Goal: Navigation & Orientation: Find specific page/section

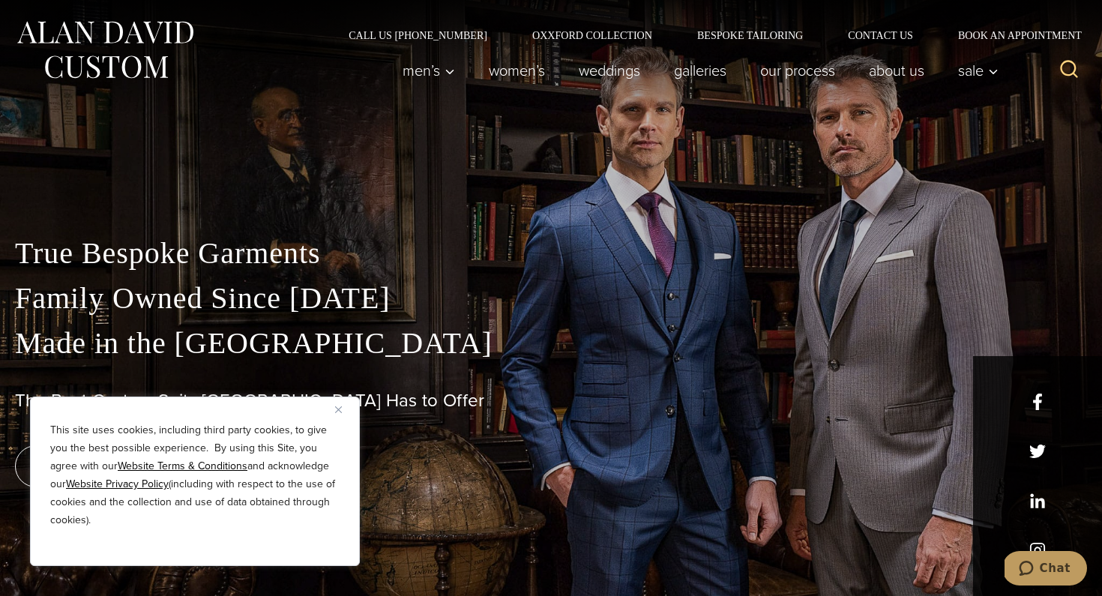
click at [338, 410] on img "Close" at bounding box center [338, 409] width 7 height 7
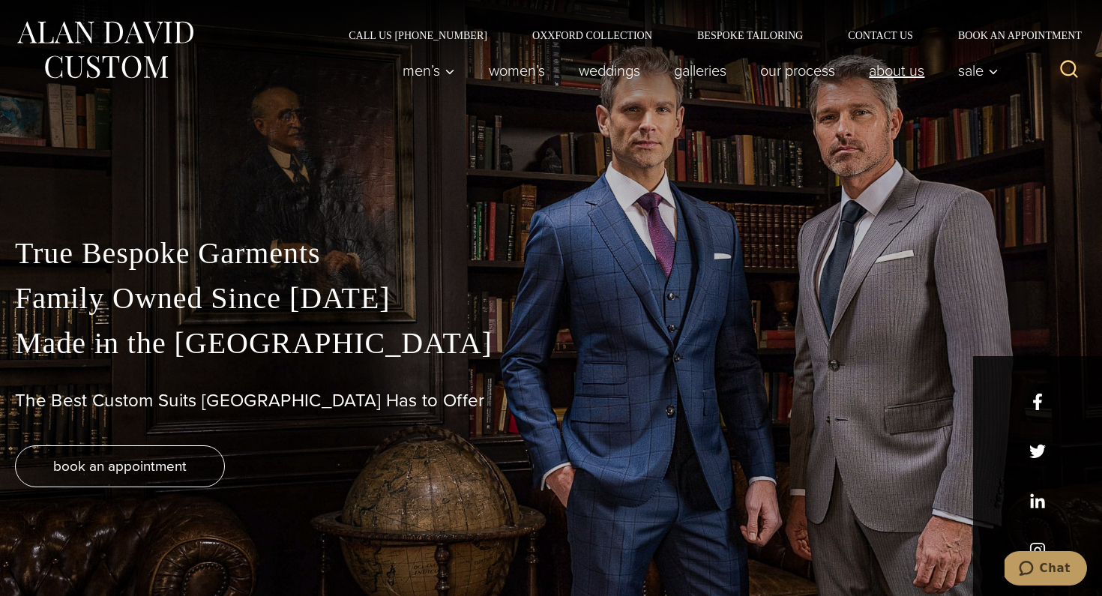
click at [907, 69] on link "About Us" at bounding box center [896, 70] width 89 height 30
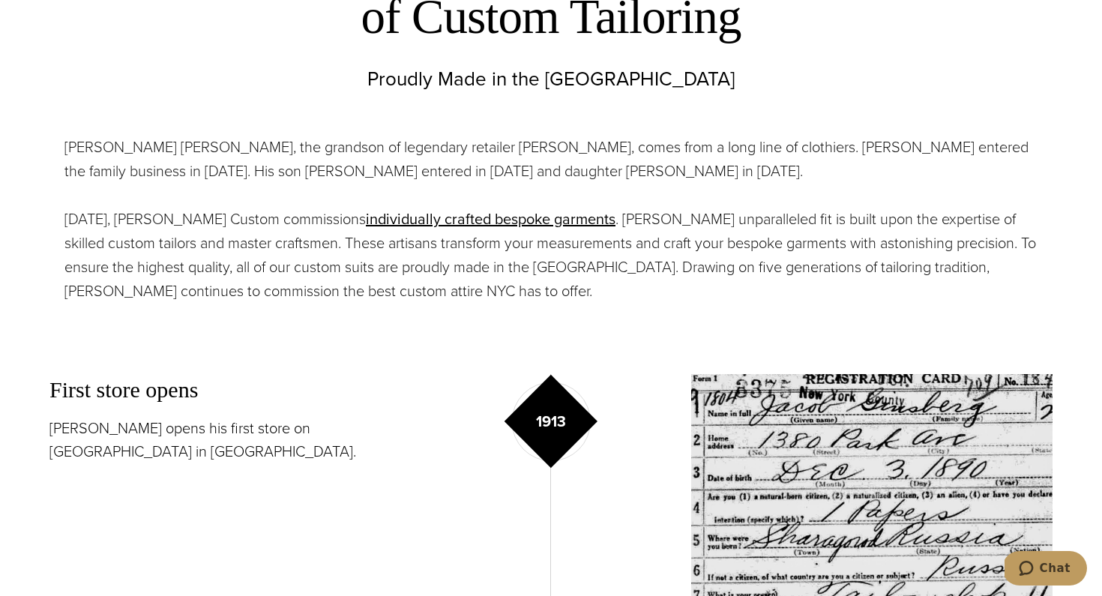
scroll to position [692, 0]
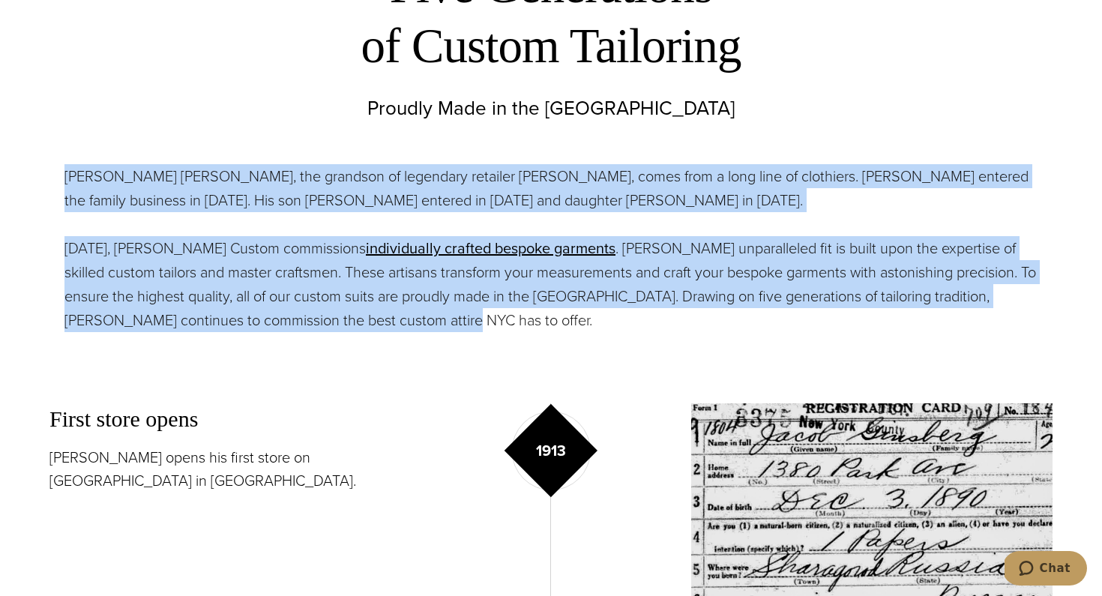
copy div "Alan David Horowitz, the grandson of legendary retailer Moe Ginsburg, comes fro…"
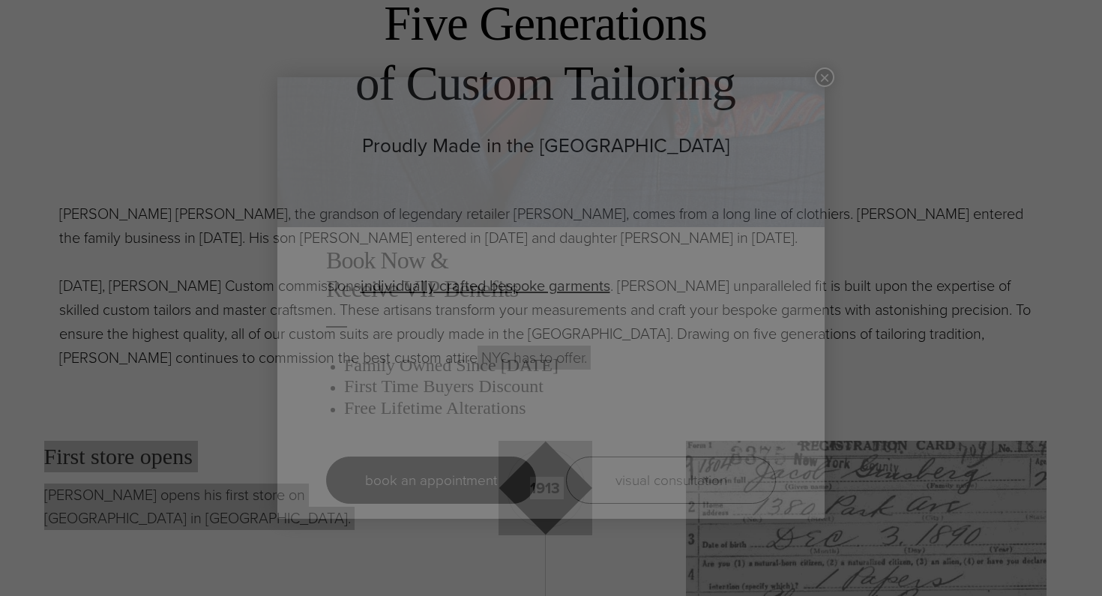
scroll to position [0, 0]
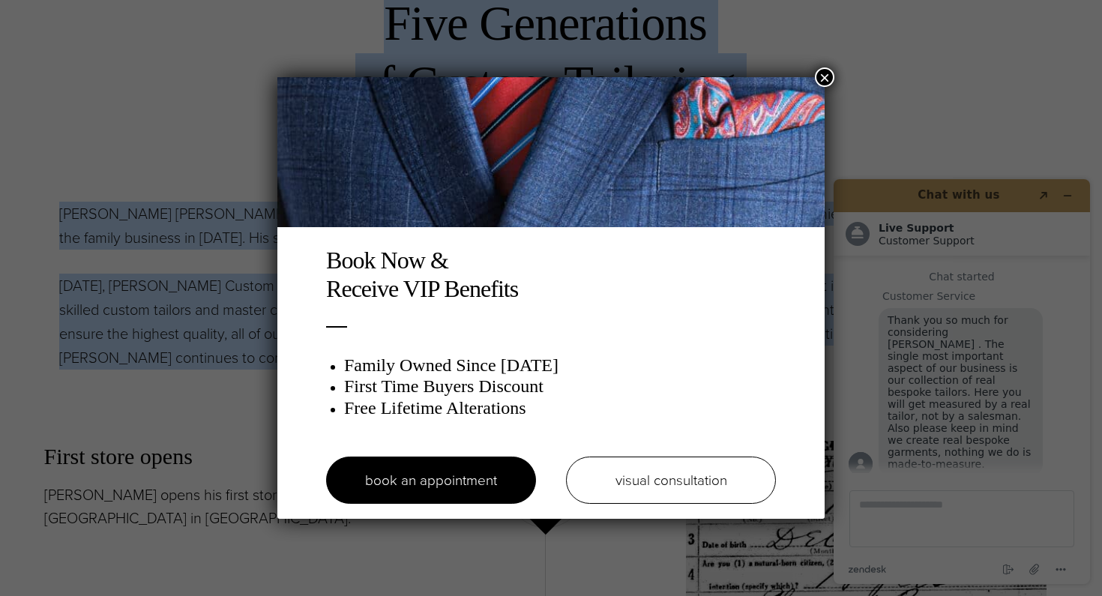
drag, startPoint x: 432, startPoint y: 327, endPoint x: 267, endPoint y: 1, distance: 364.6
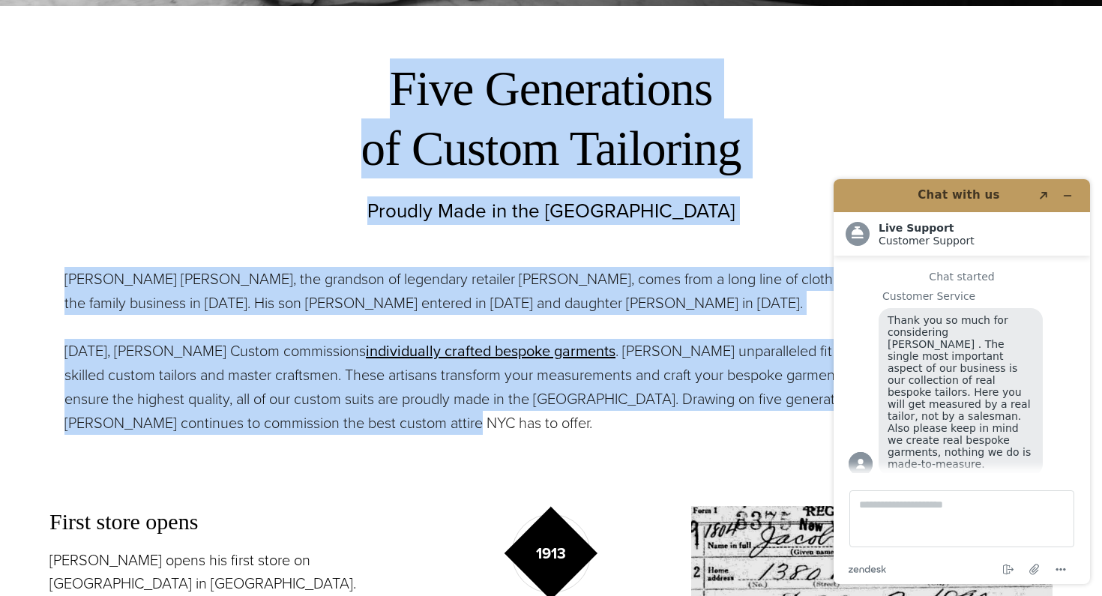
scroll to position [576, 0]
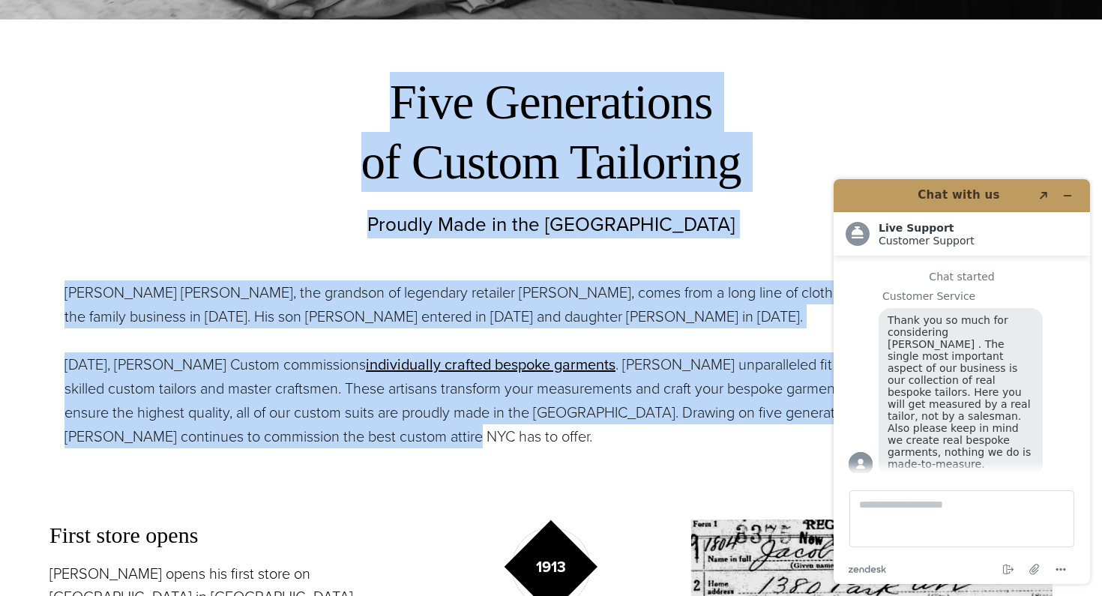
copy div "Five Generations of Custom Tailoring Proudly Made in the USA Alan David Horowit…"
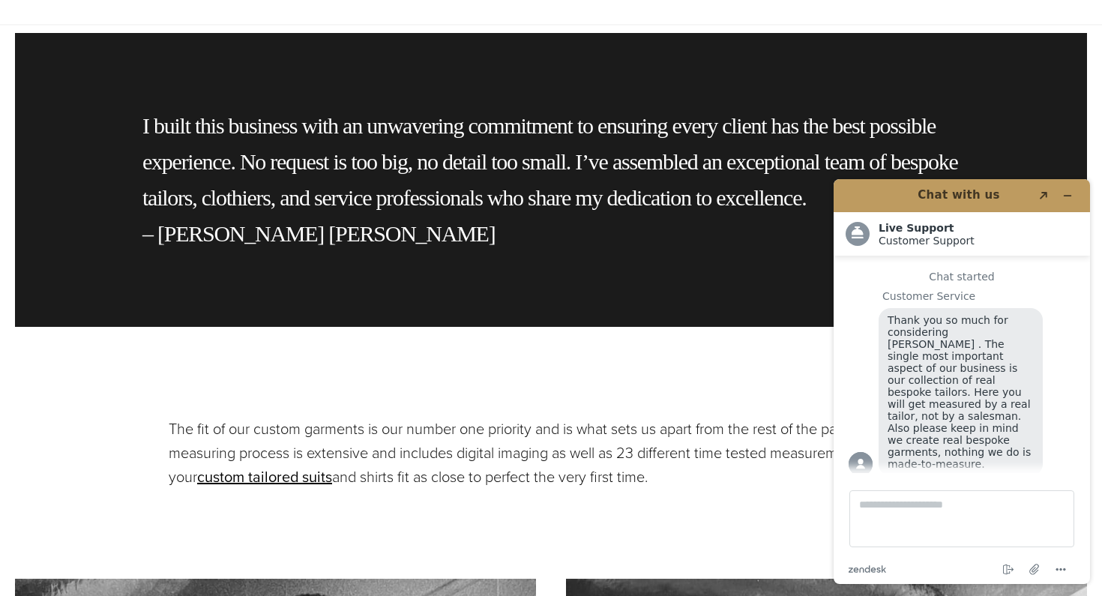
scroll to position [3275, 0]
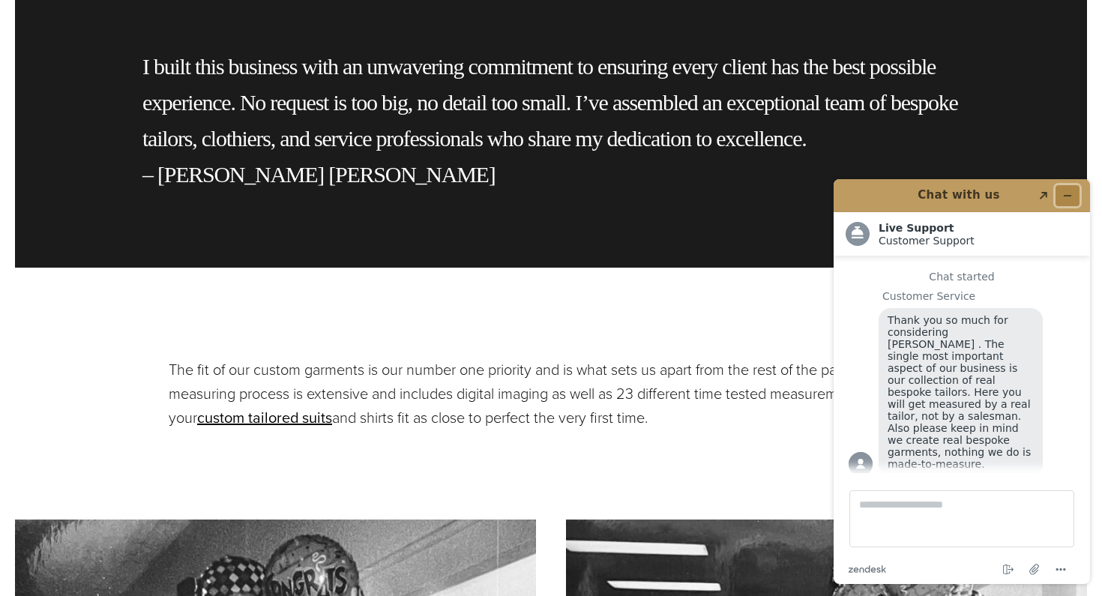
click at [1074, 195] on button "Minimize widget" at bounding box center [1067, 195] width 24 height 21
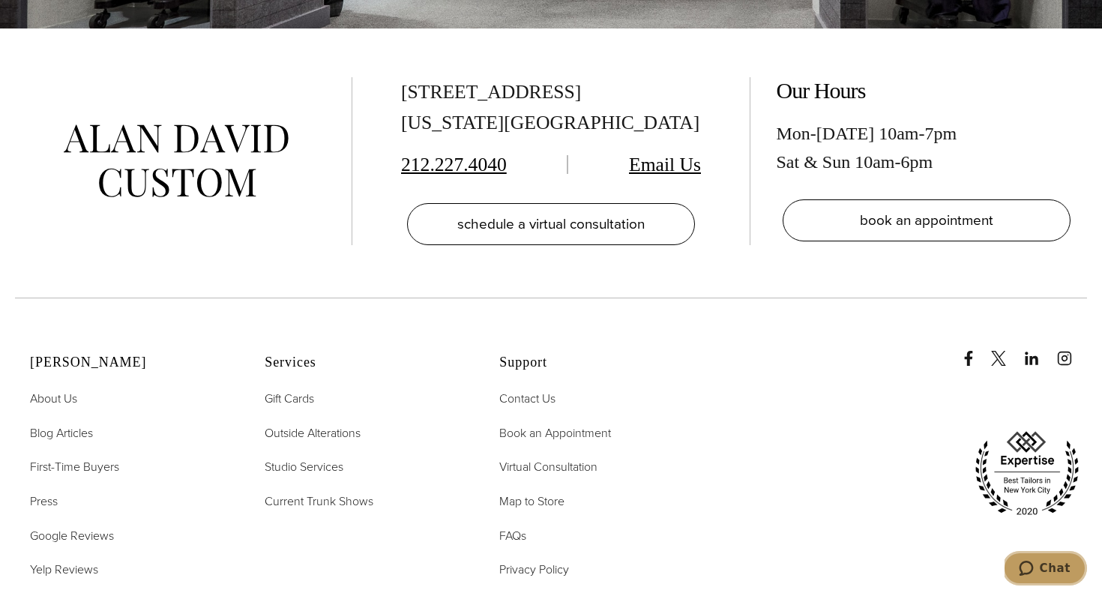
scroll to position [6065, 0]
